Goal: Task Accomplishment & Management: Use online tool/utility

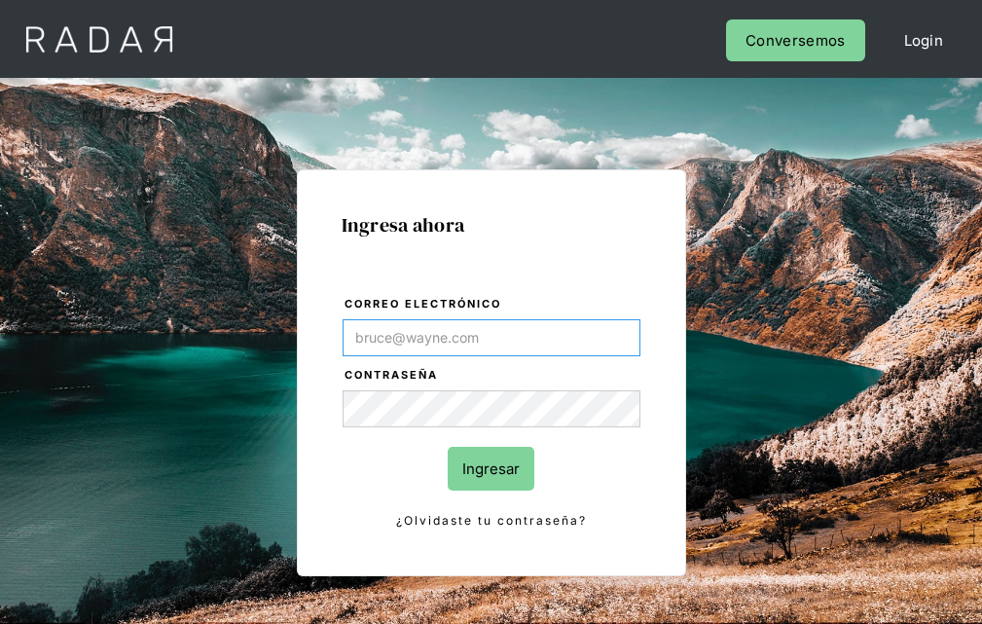
type input "[EMAIL_ADDRESS][PERSON_NAME][DOMAIN_NAME]"
click at [491, 468] on input "Ingresar" at bounding box center [491, 469] width 87 height 44
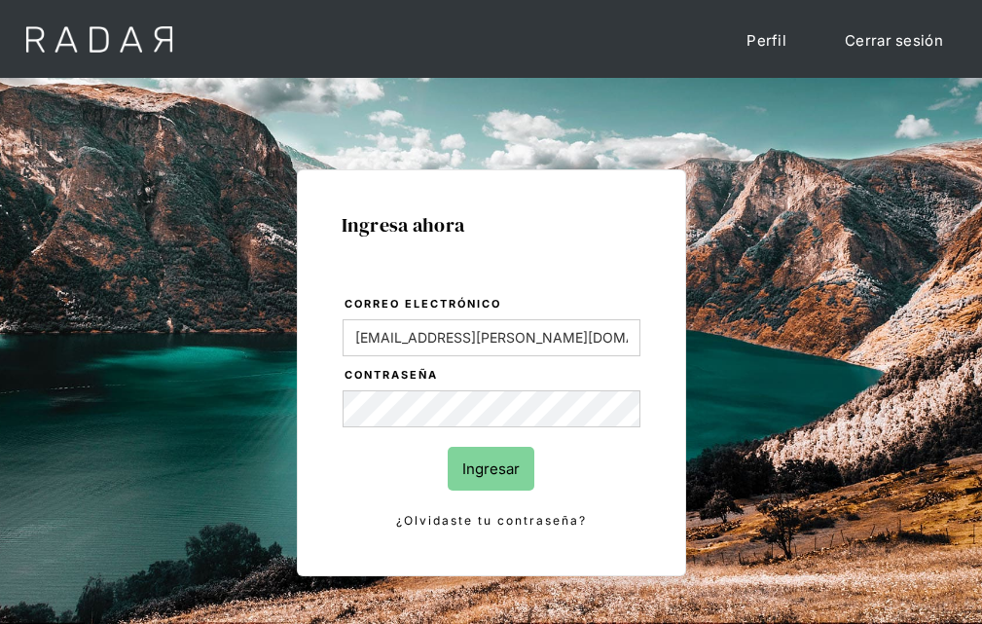
click at [491, 468] on input "Ingresar" at bounding box center [491, 469] width 87 height 44
